Goal: Find contact information: Find contact information

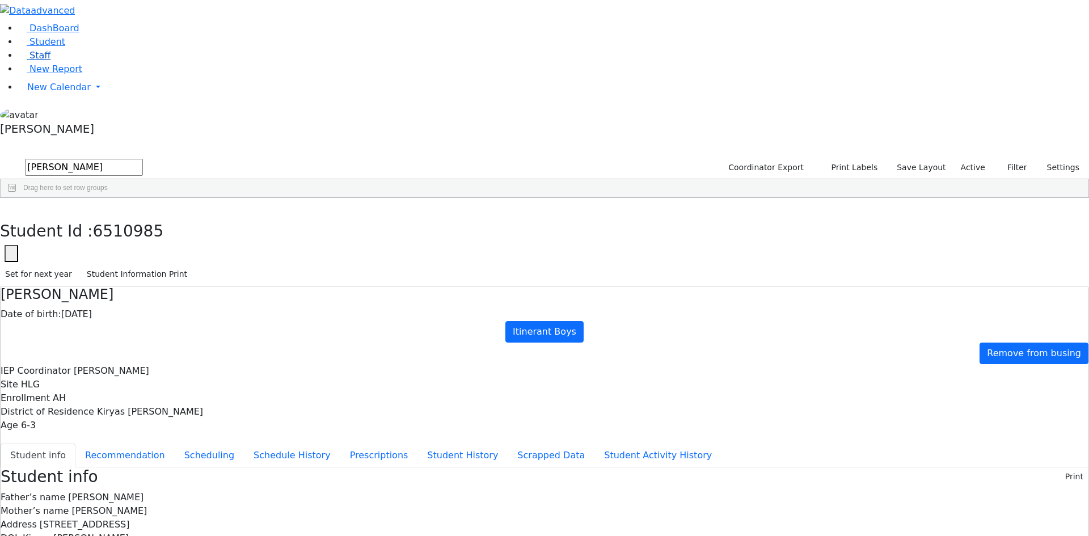
click at [50, 61] on link "Staff" at bounding box center [34, 55] width 32 height 11
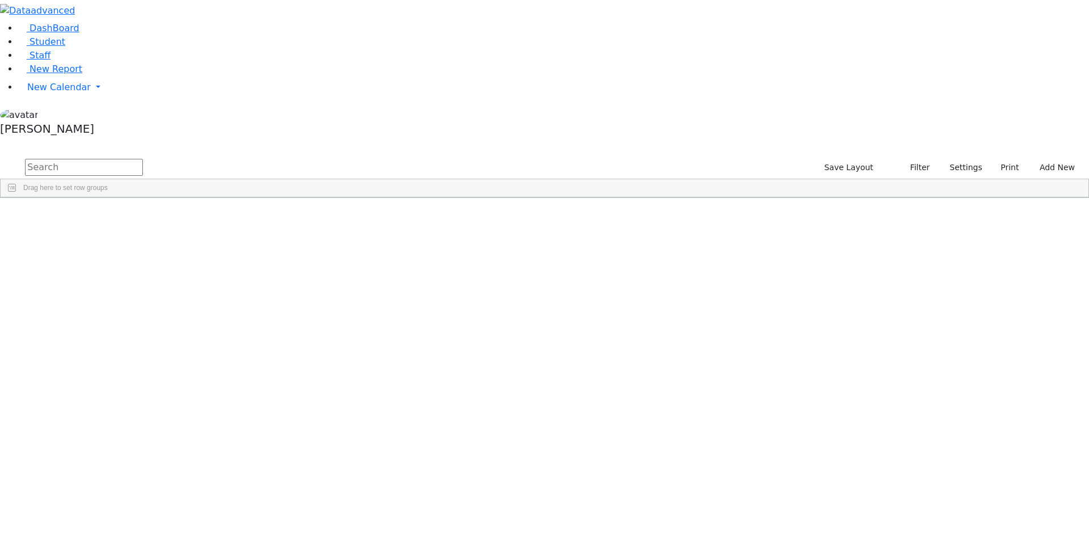
click at [143, 159] on input "text" at bounding box center [84, 167] width 118 height 17
type input "blei"
click at [666, 232] on div "[STREET_ADDRESS]" at bounding box center [632, 240] width 67 height 16
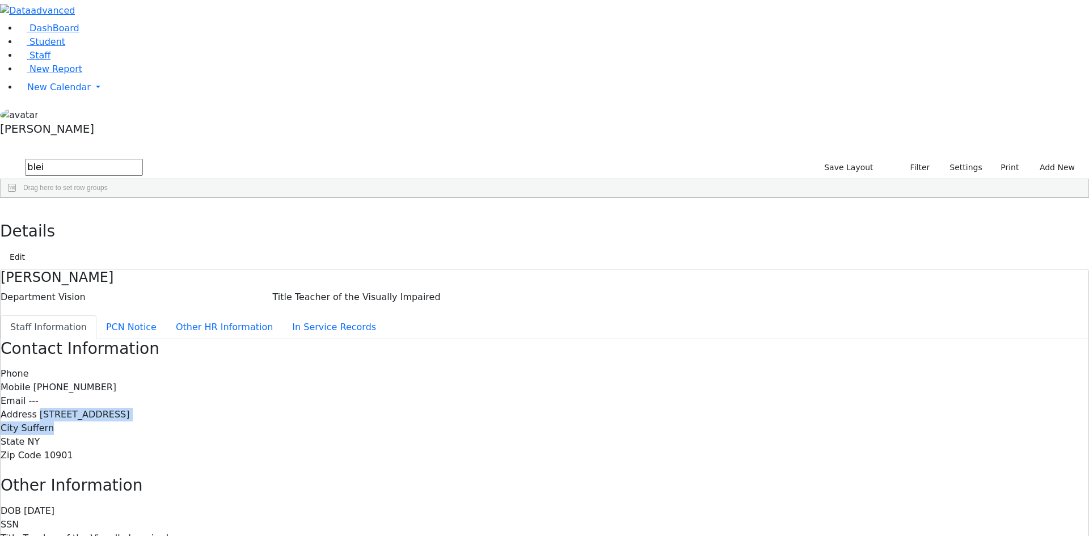
drag, startPoint x: 445, startPoint y: 189, endPoint x: 514, endPoint y: 194, distance: 69.4
click at [514, 367] on div "Phone Mobile [PHONE_NUMBER] Email --- Address [STREET_ADDRESS] City [GEOGRAPHIC…" at bounding box center [544, 414] width 1087 height 95
copy div "[STREET_ADDRESS] Suffern"
